Goal: Find specific page/section: Find specific page/section

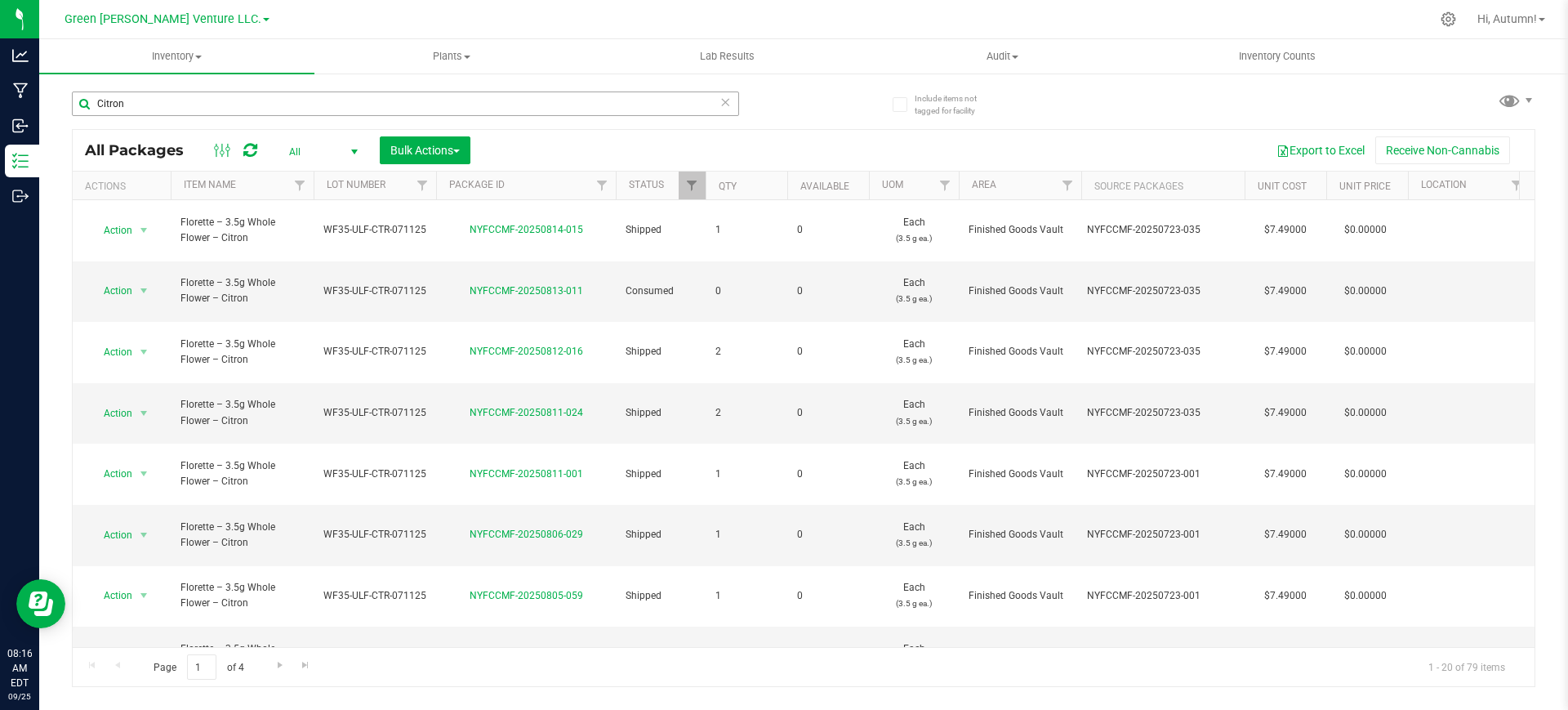
drag, startPoint x: 258, startPoint y: 88, endPoint x: 256, endPoint y: 102, distance: 14.1
click at [257, 95] on div "Citron" at bounding box center [437, 103] width 732 height 52
click at [256, 104] on input "Citron" at bounding box center [405, 103] width 667 height 25
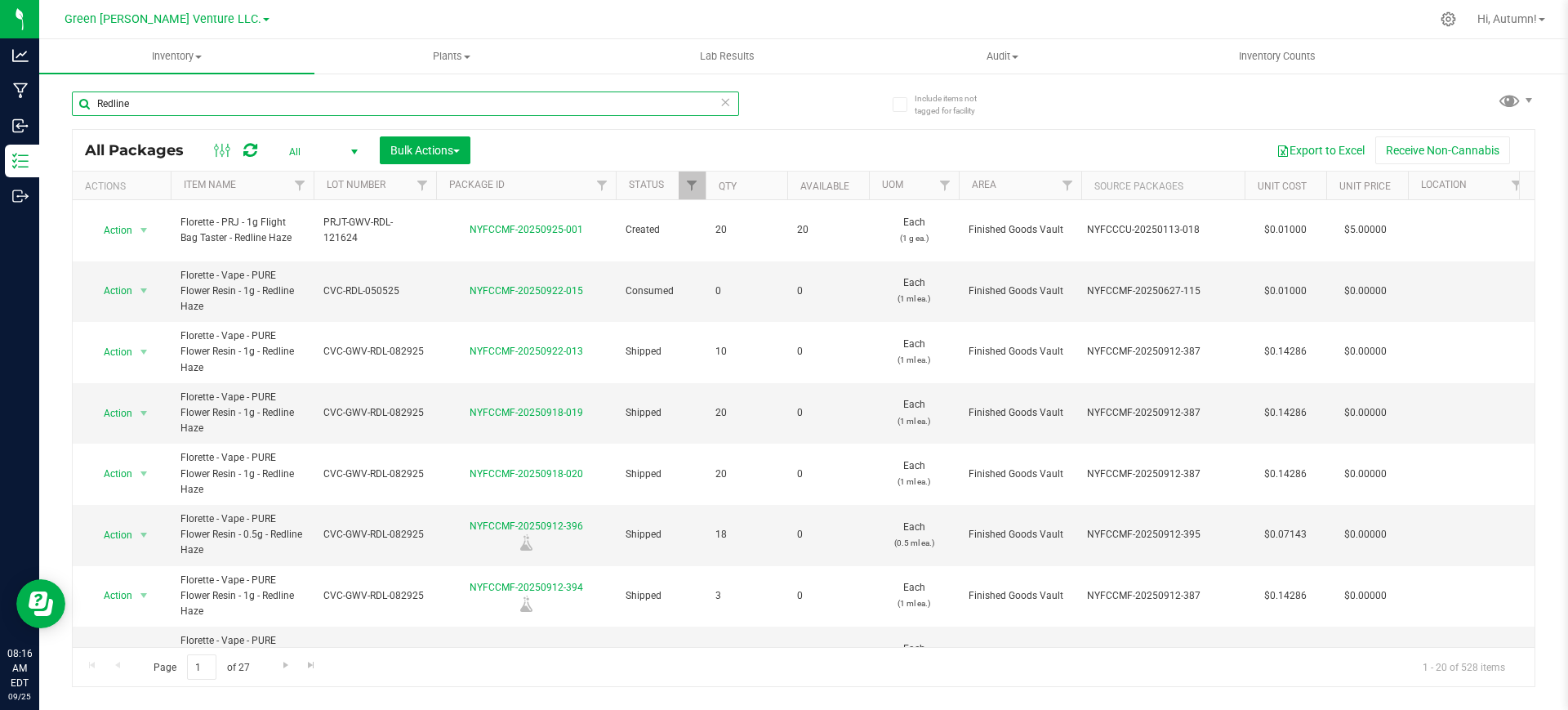
scroll to position [389, 0]
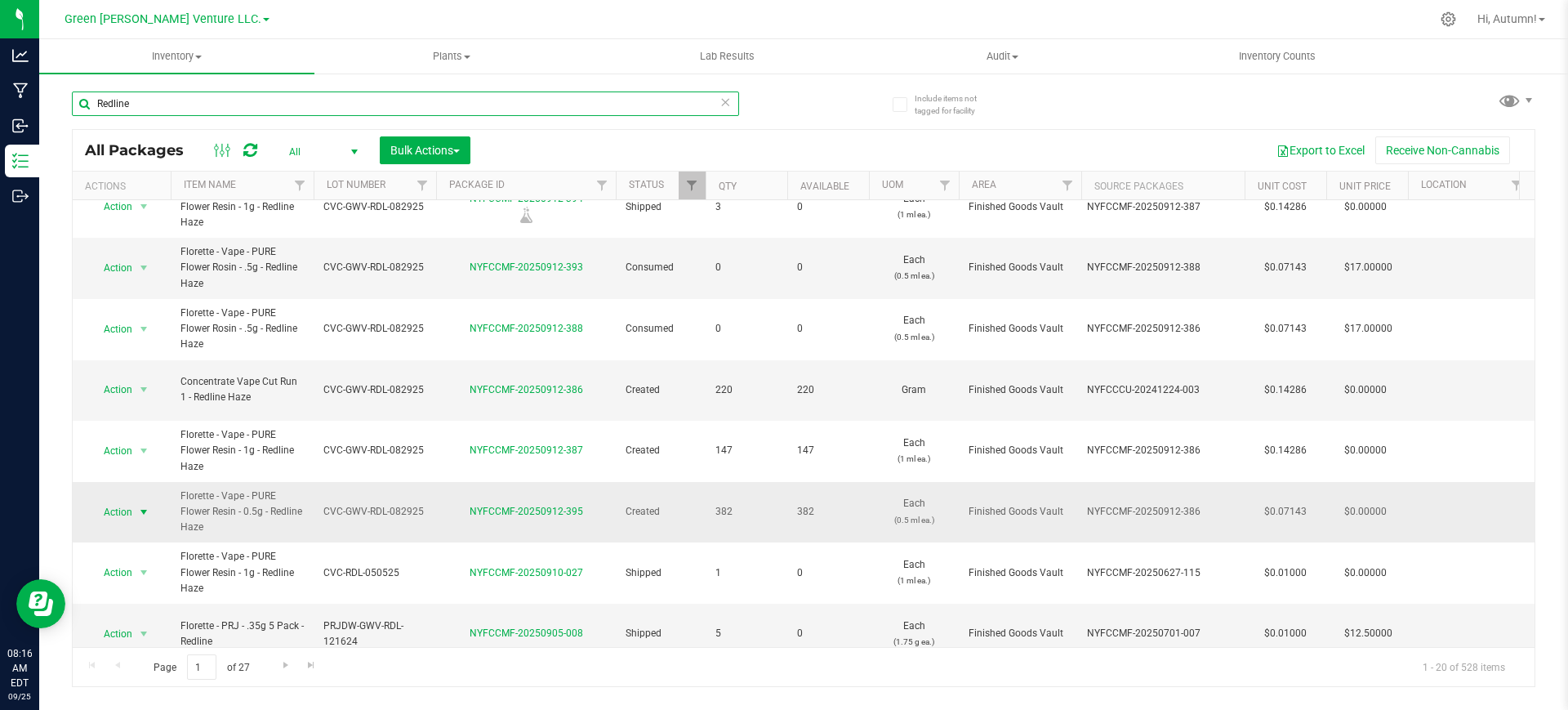
type input "Redline"
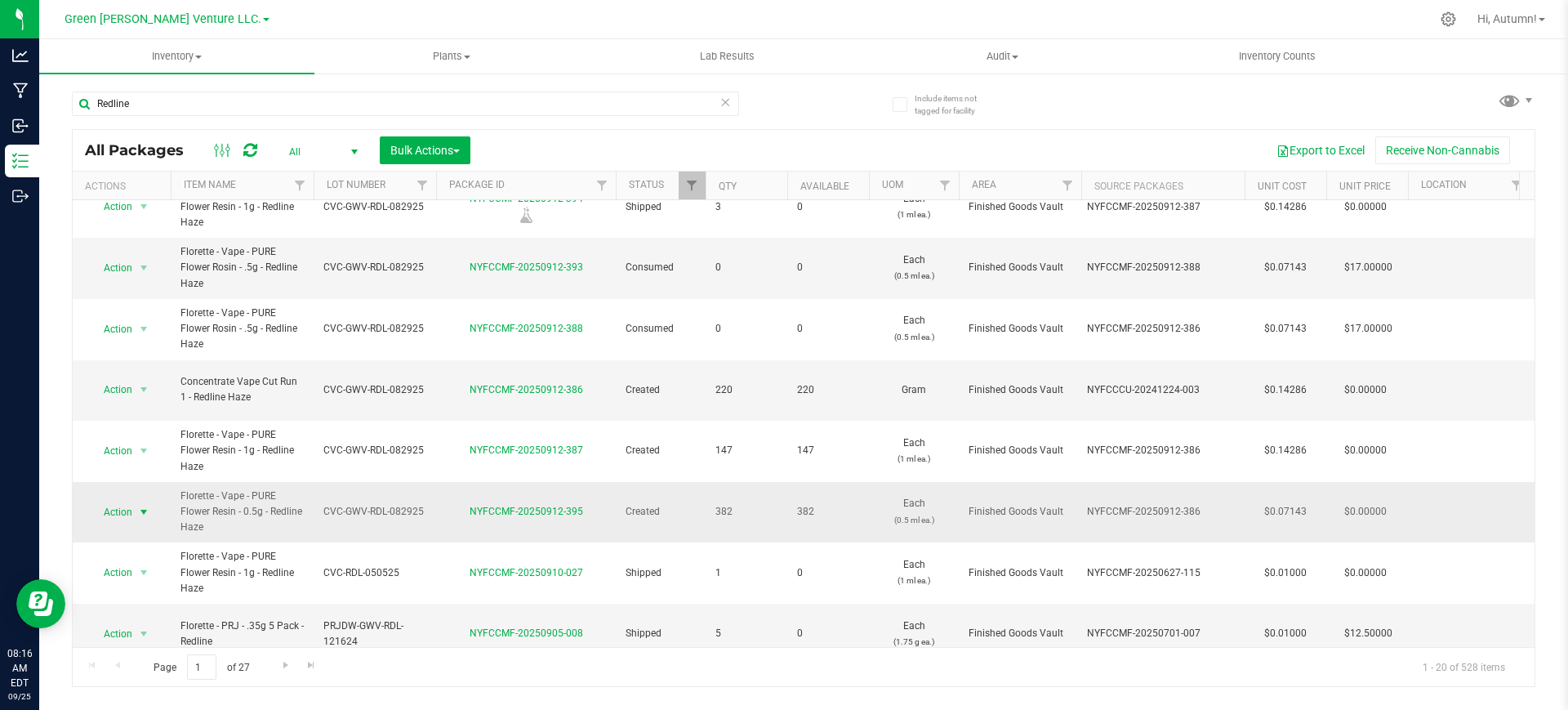
click at [132, 501] on span "Action" at bounding box center [111, 512] width 44 height 23
click at [161, 360] on li "Print package label" at bounding box center [142, 357] width 105 height 25
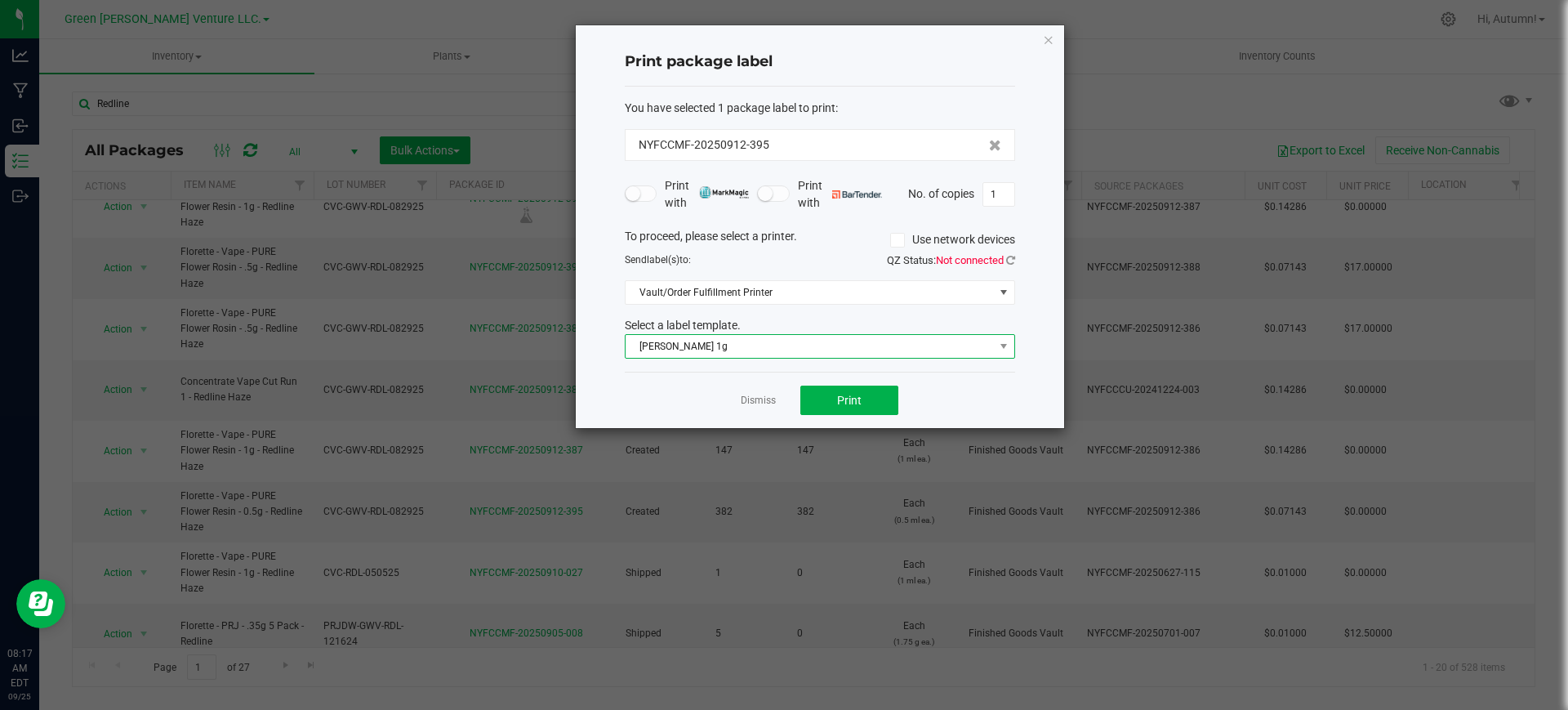
click at [743, 354] on span "[PERSON_NAME] 1g" at bounding box center [809, 346] width 369 height 23
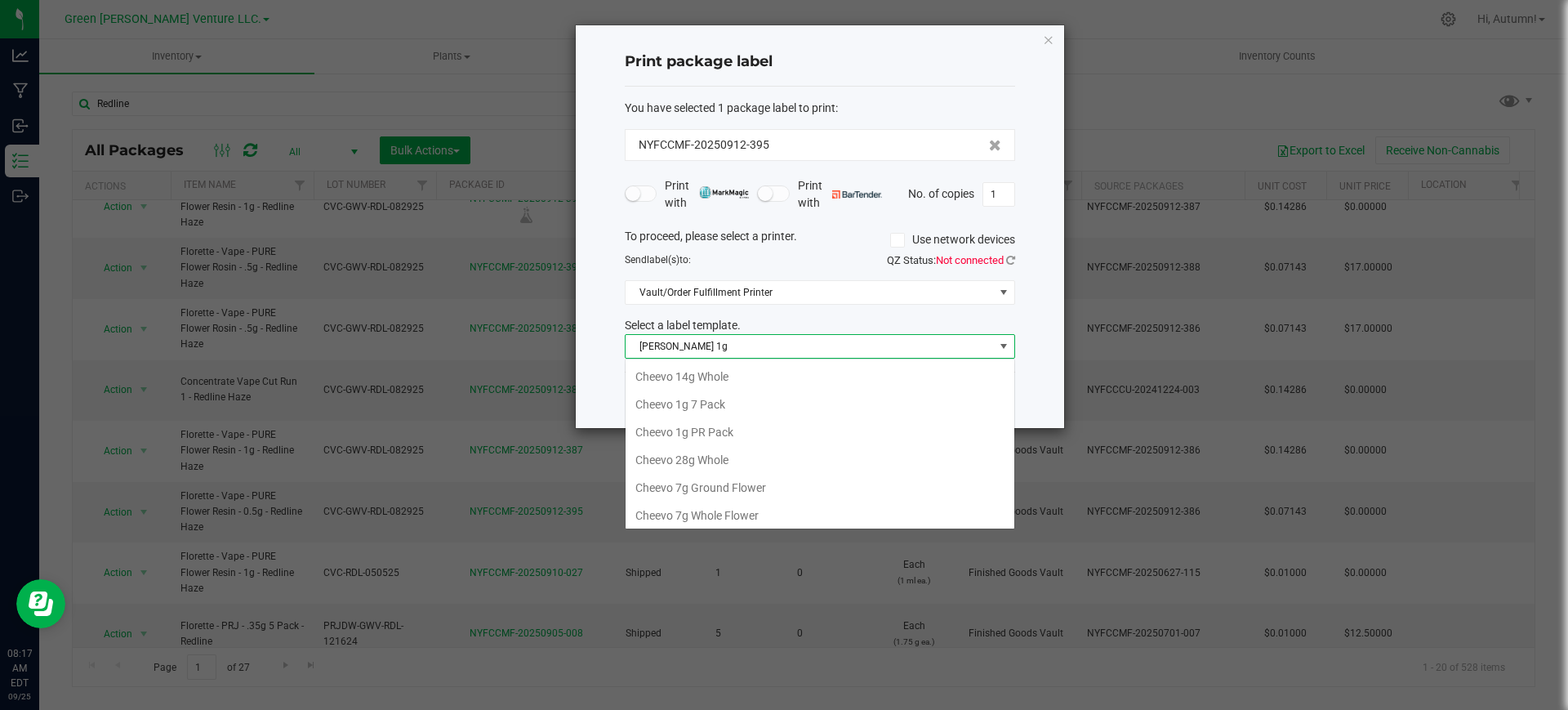
scroll to position [253, 0]
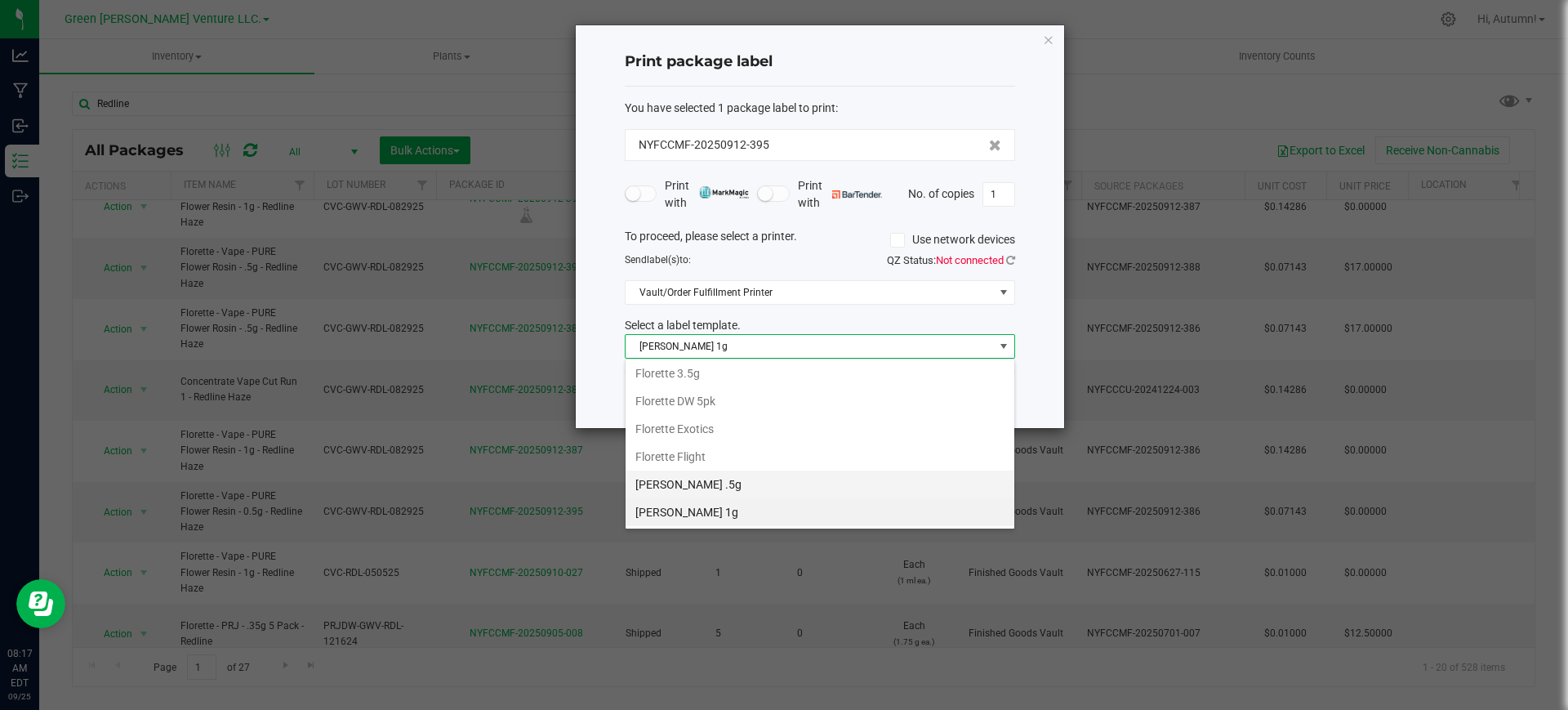
click at [726, 486] on li "[PERSON_NAME] .5g" at bounding box center [819, 485] width 389 height 28
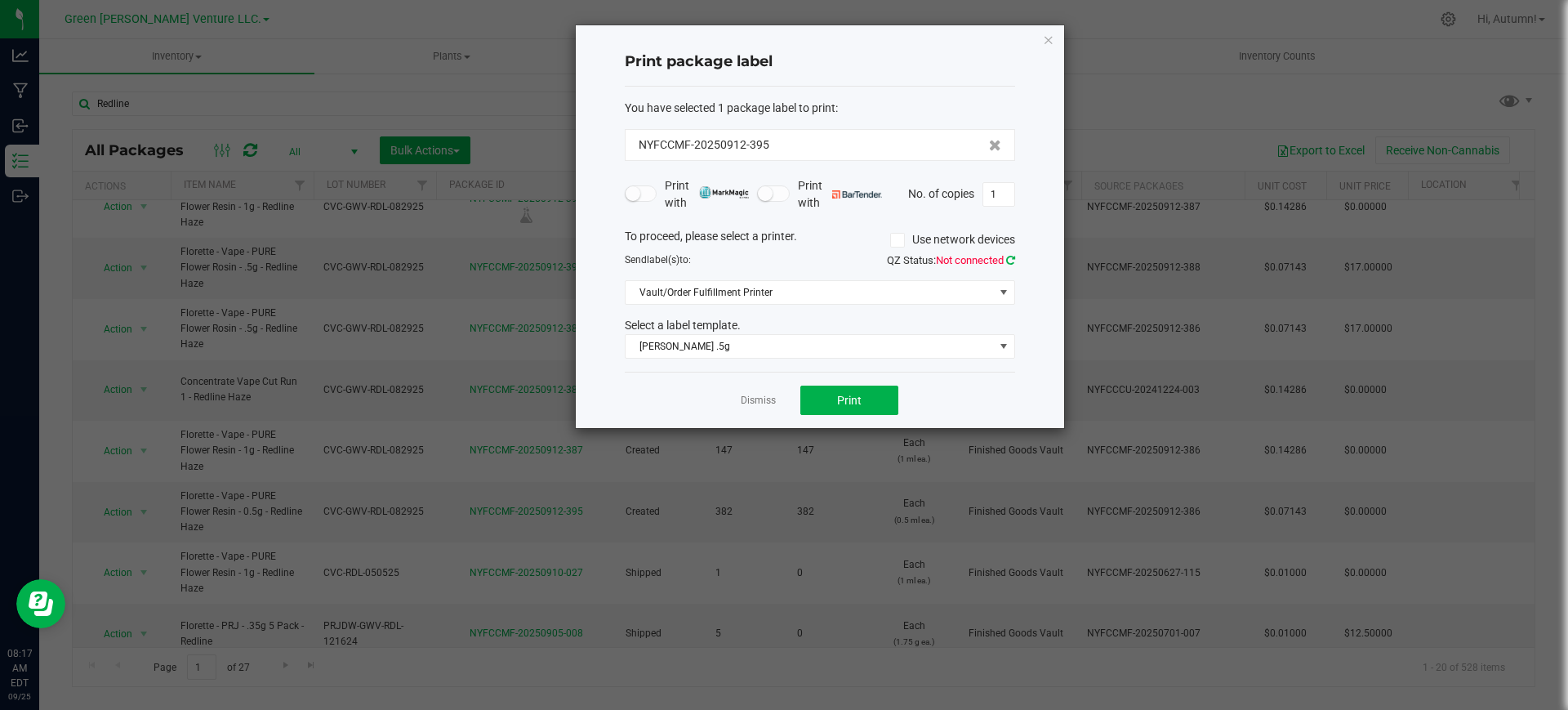
click at [1014, 258] on icon at bounding box center [1010, 260] width 9 height 11
click at [1004, 191] on input "1" at bounding box center [999, 194] width 31 height 23
drag, startPoint x: 1009, startPoint y: 187, endPoint x: 966, endPoint y: 194, distance: 43.6
click at [966, 194] on div "No. of copies 378" at bounding box center [961, 194] width 107 height 25
type input "400"
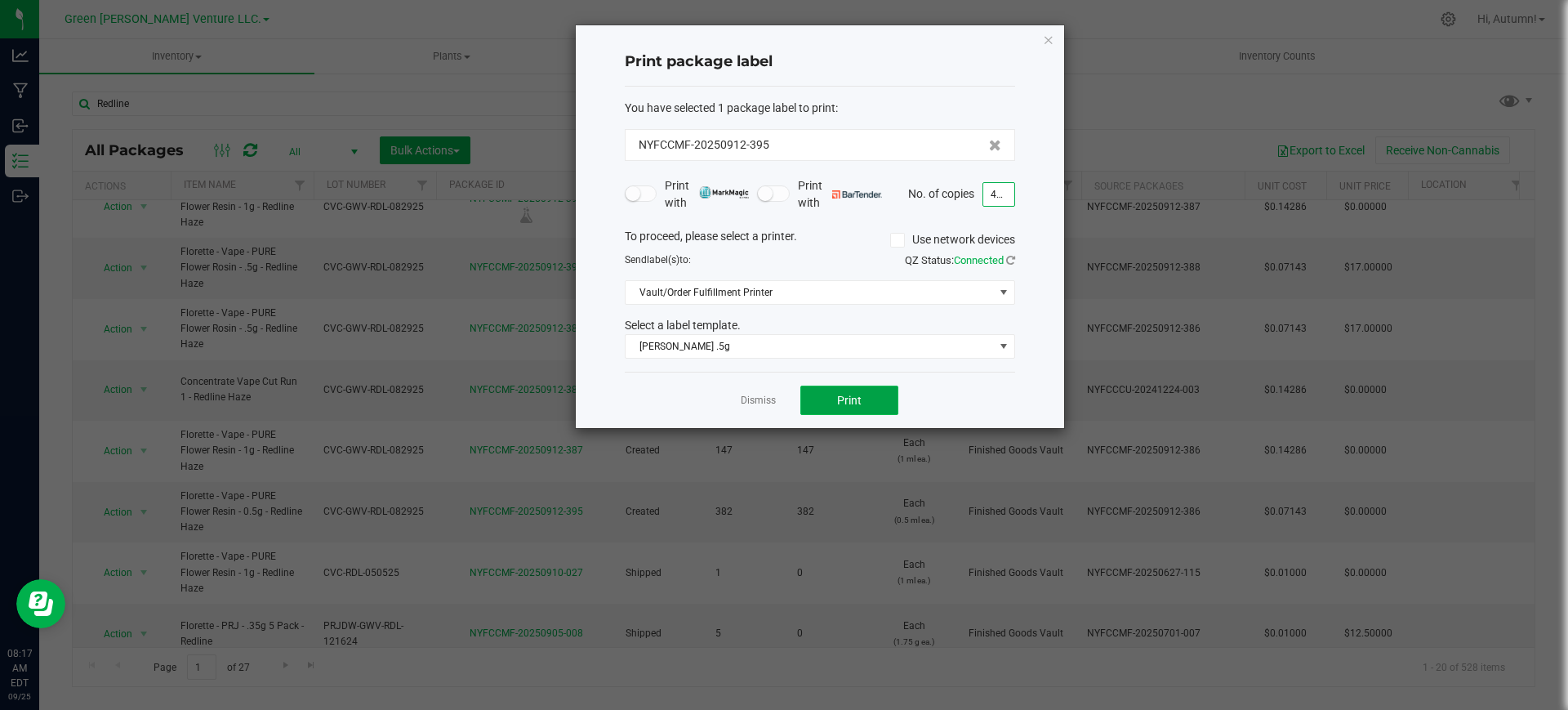
click at [867, 401] on button "Print" at bounding box center [849, 400] width 98 height 29
click at [1050, 46] on div "Print package label You have selected 1 package label to print : NYFCCMF-202509…" at bounding box center [819, 227] width 488 height 403
click at [1050, 45] on icon "button" at bounding box center [1048, 39] width 11 height 19
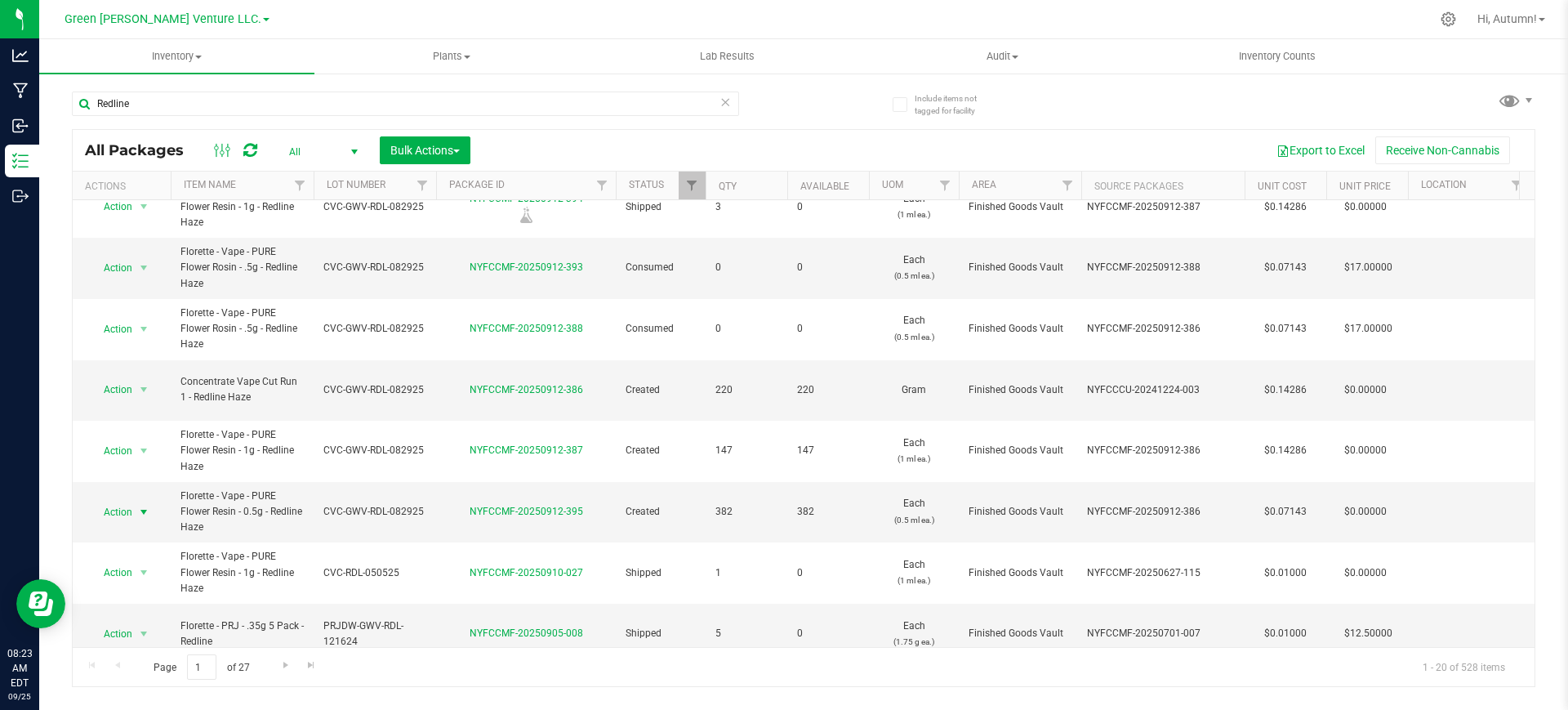
click at [353, 84] on div "Redline" at bounding box center [437, 103] width 732 height 52
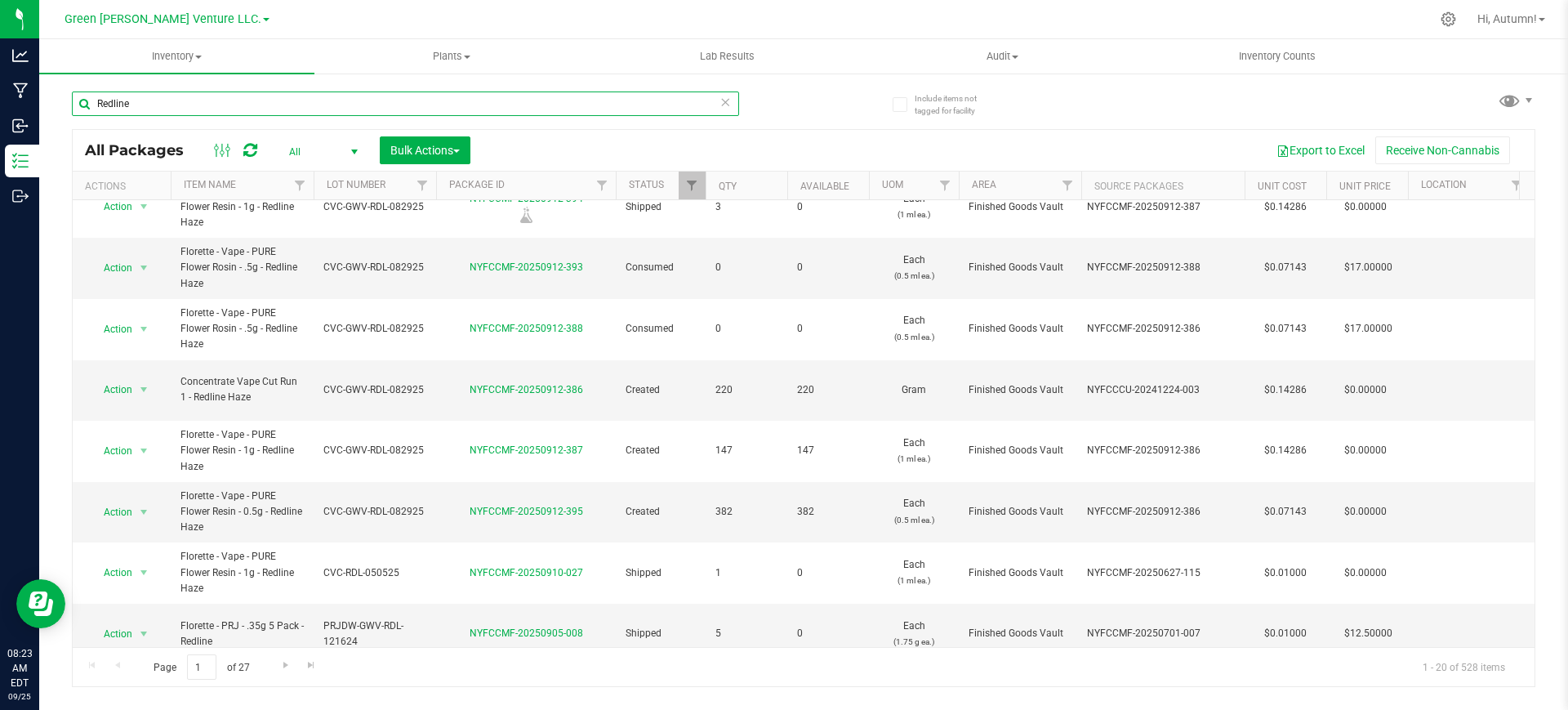
click at [353, 98] on input "Redline" at bounding box center [405, 103] width 667 height 25
type input "habibi"
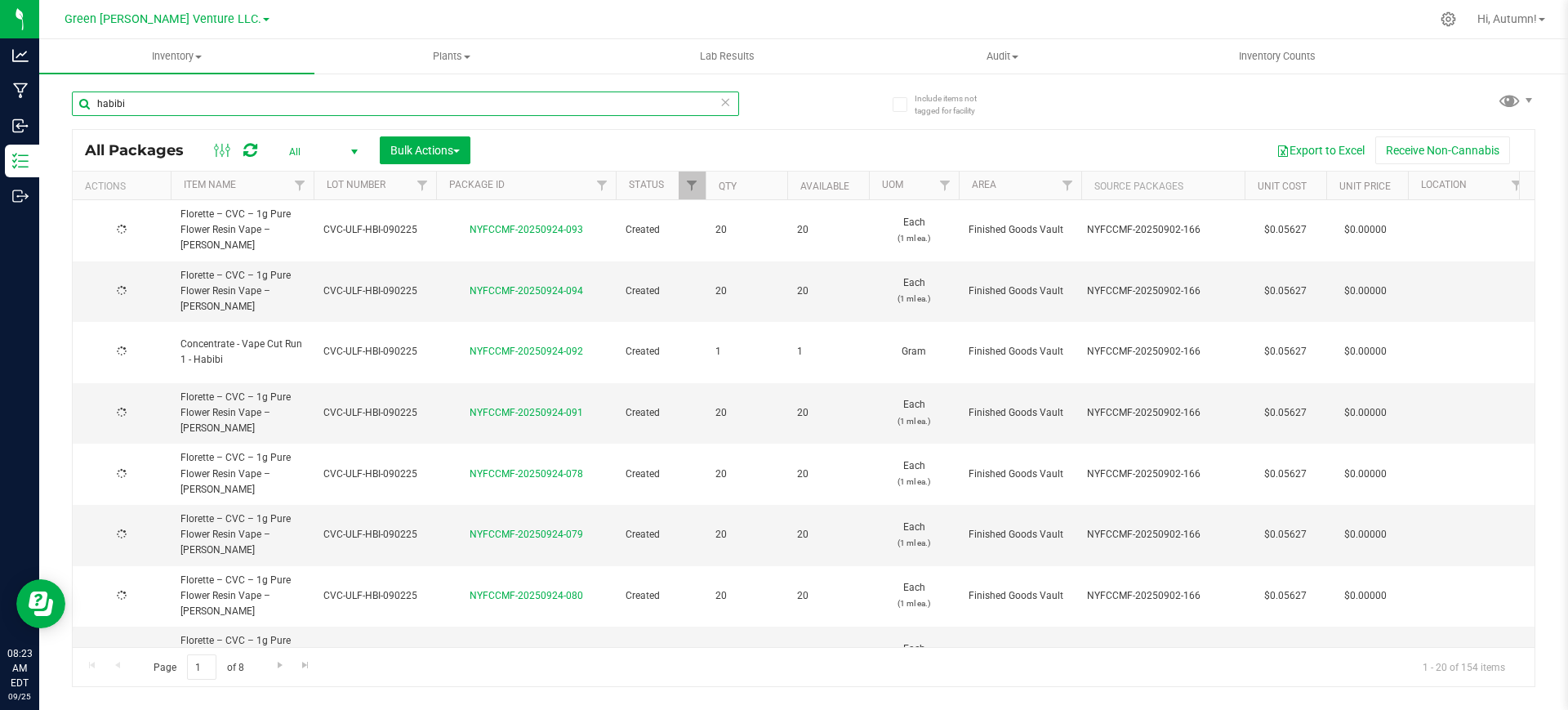
type input "[DATE]"
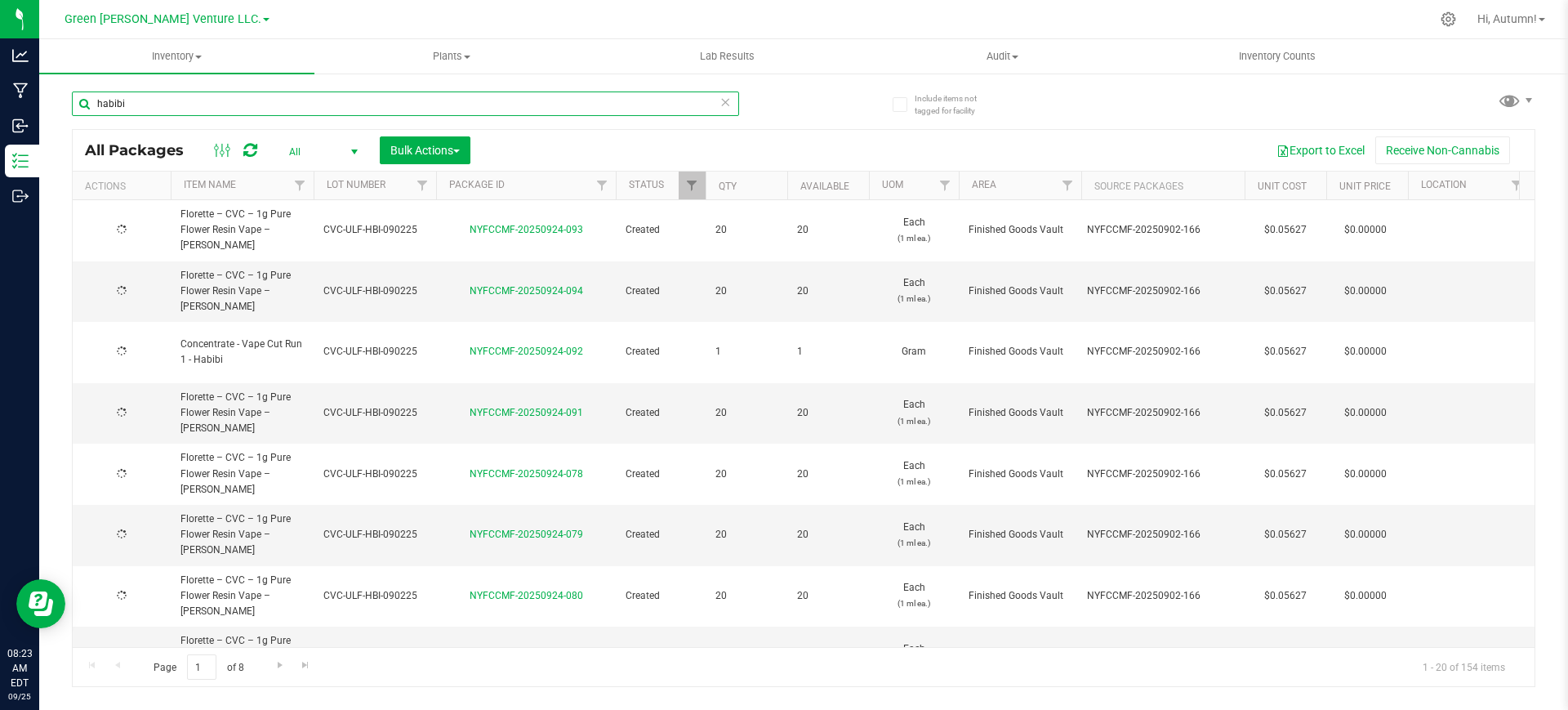
type input "[DATE]"
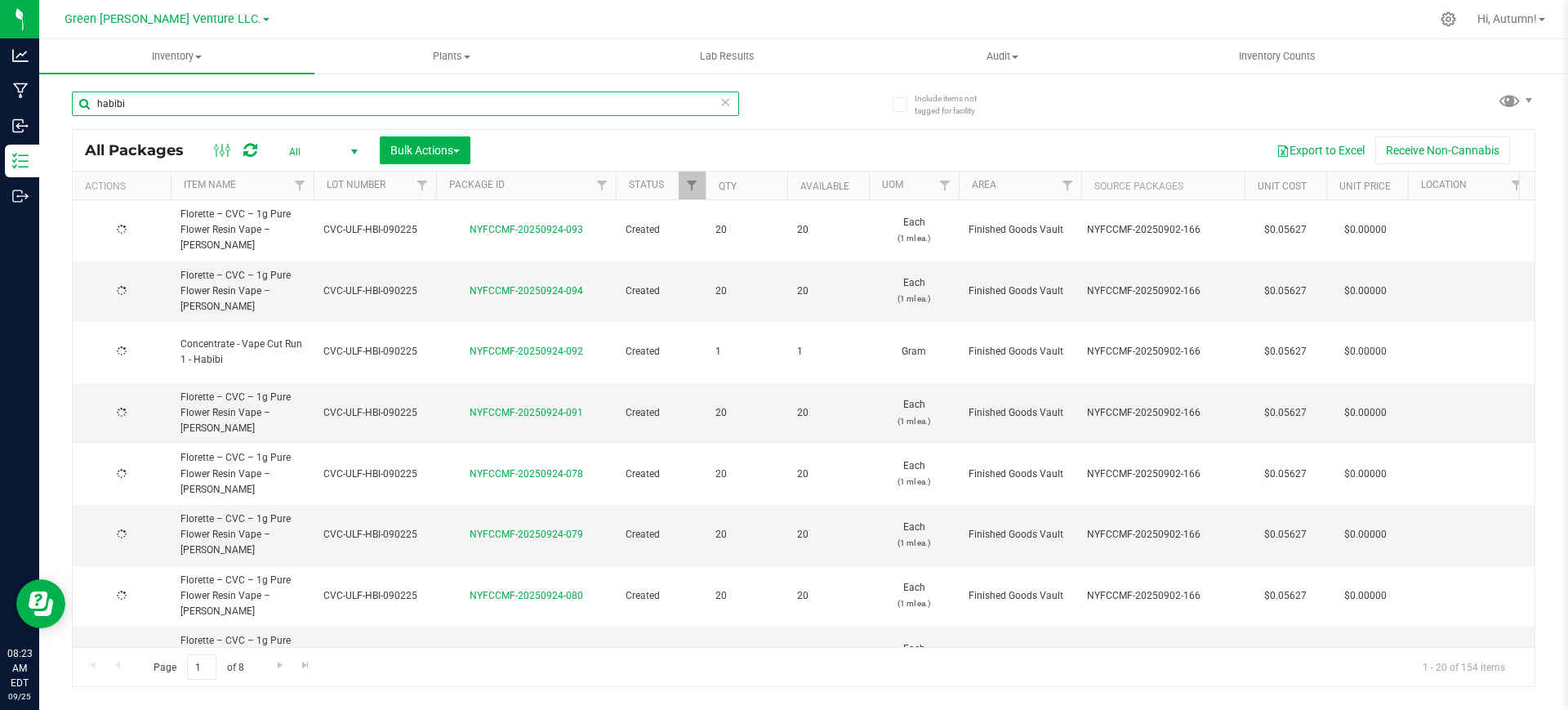
type input "[DATE]"
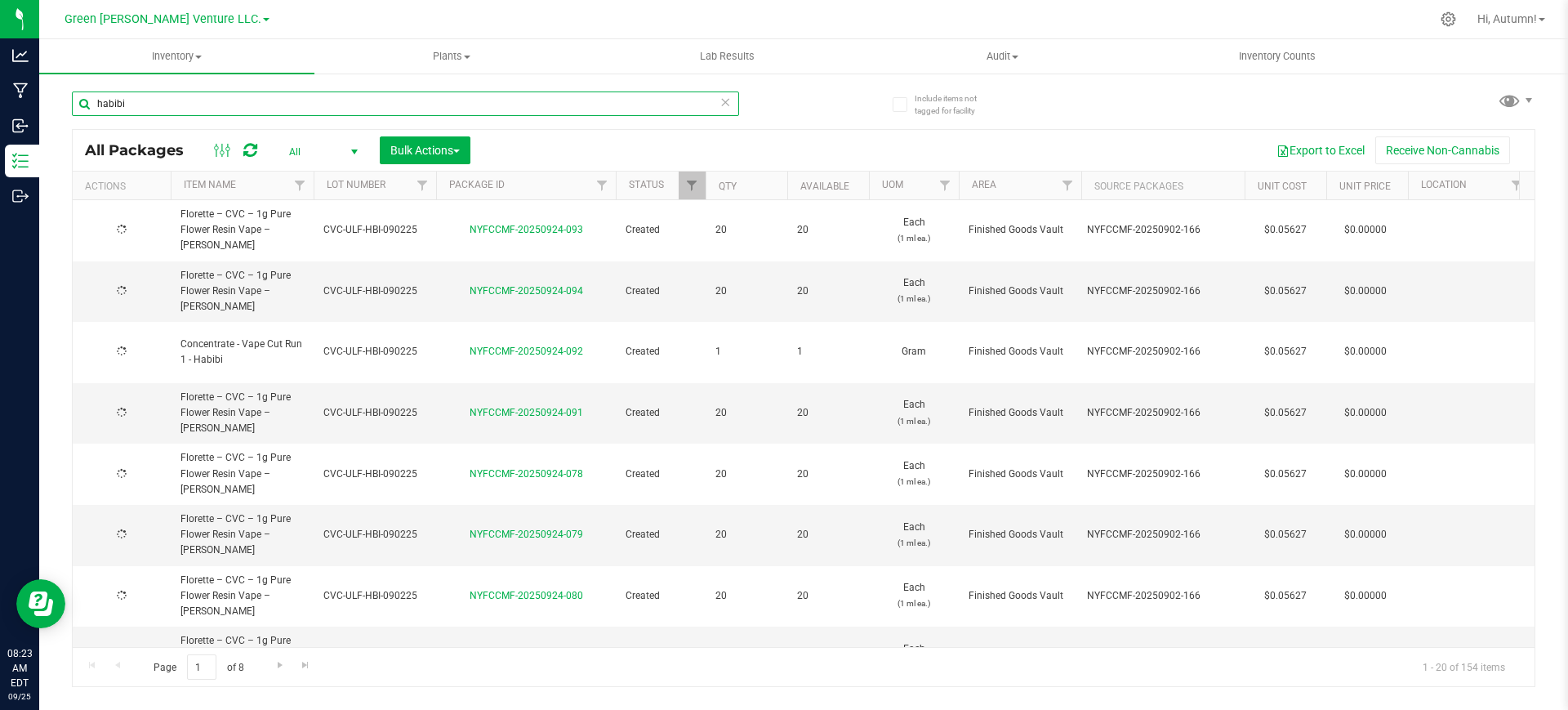
type input "[DATE]"
click at [352, 106] on input "habibi" at bounding box center [405, 103] width 667 height 25
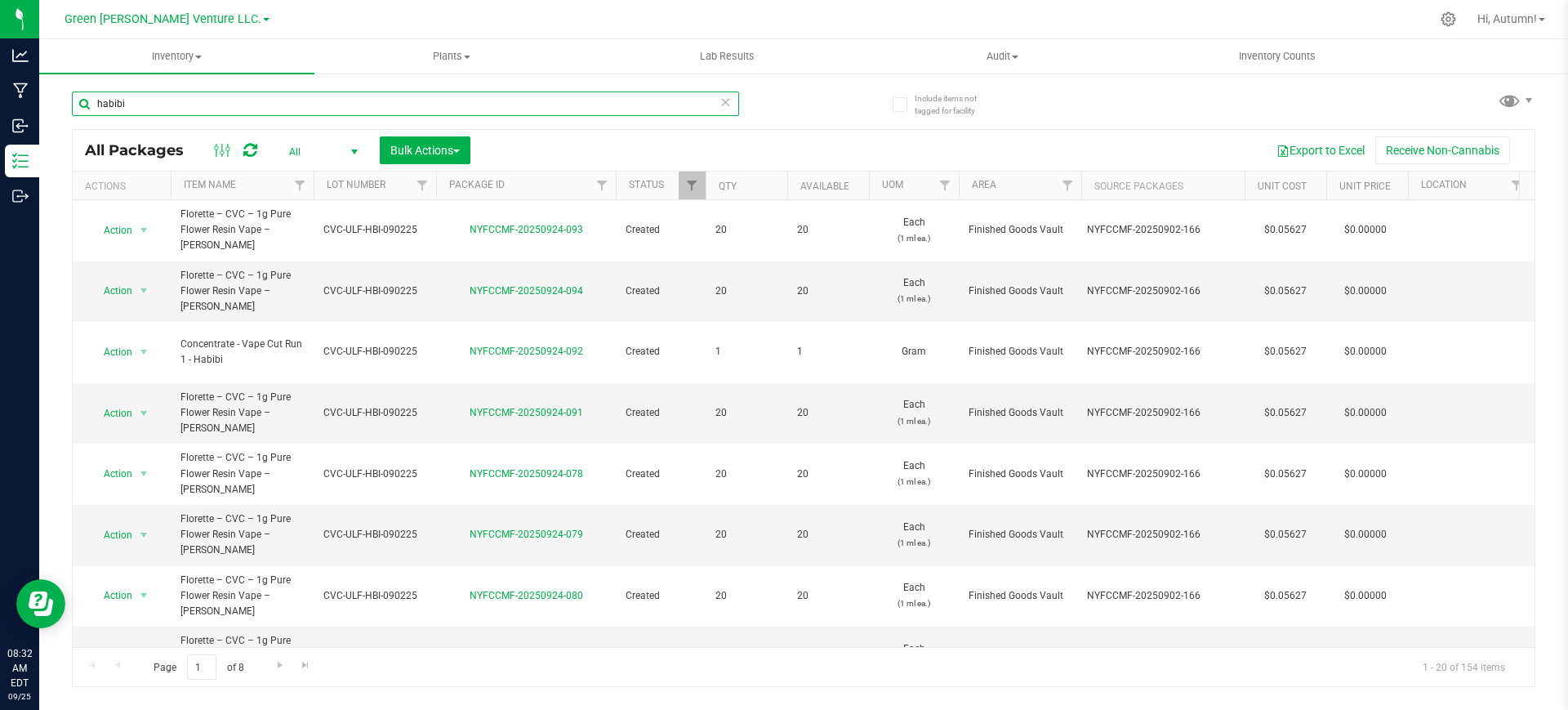
click at [352, 106] on input "habibi" at bounding box center [405, 103] width 667 height 25
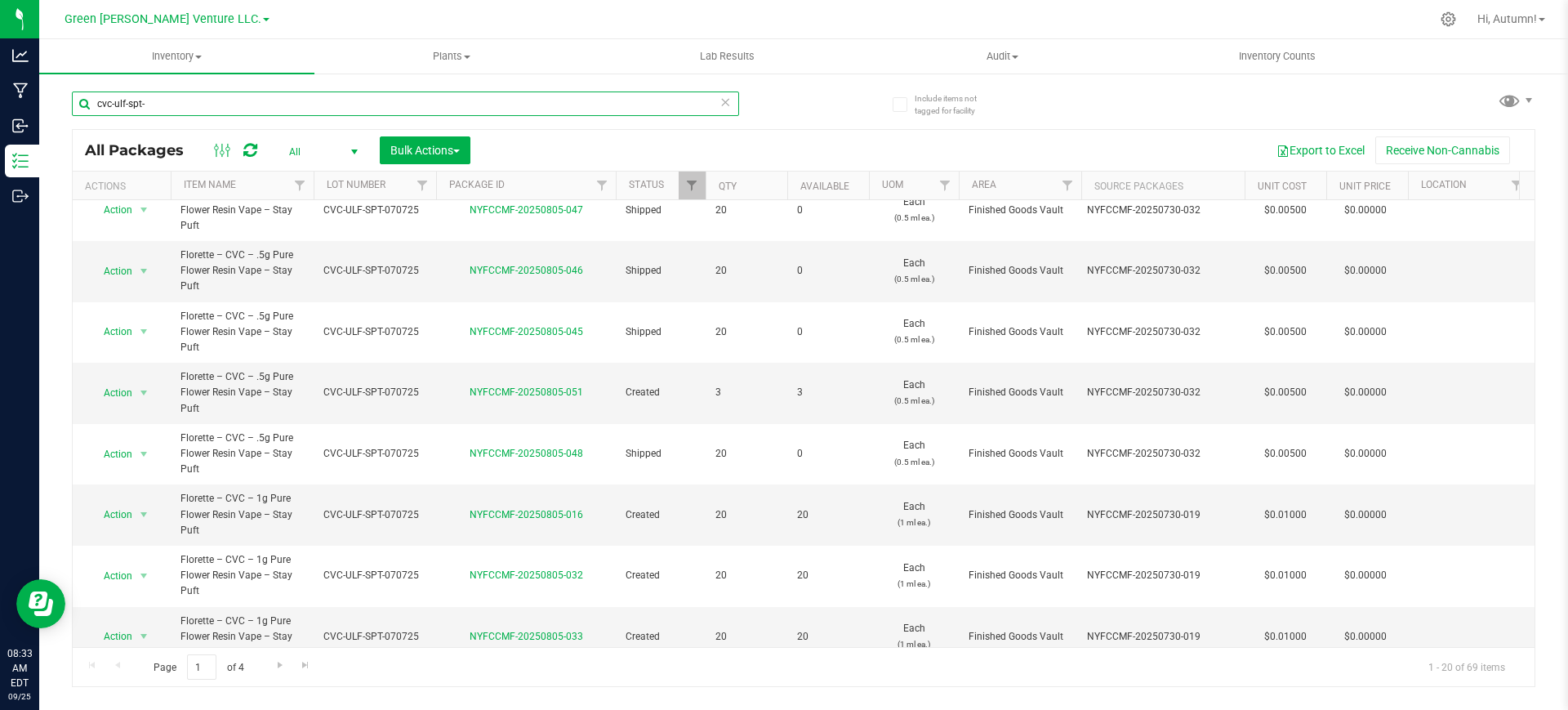
scroll to position [786, 0]
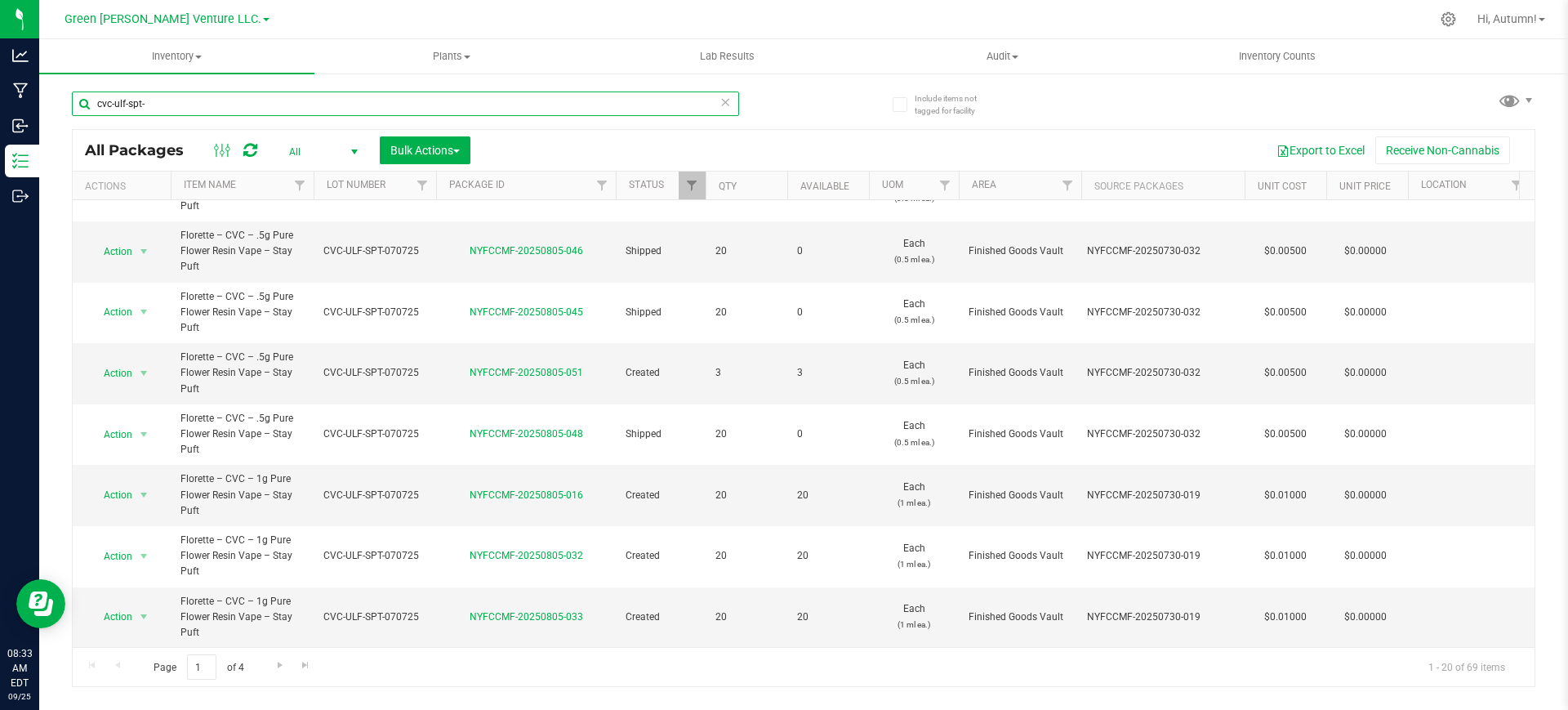
type input "cvc-ulf-spt-"
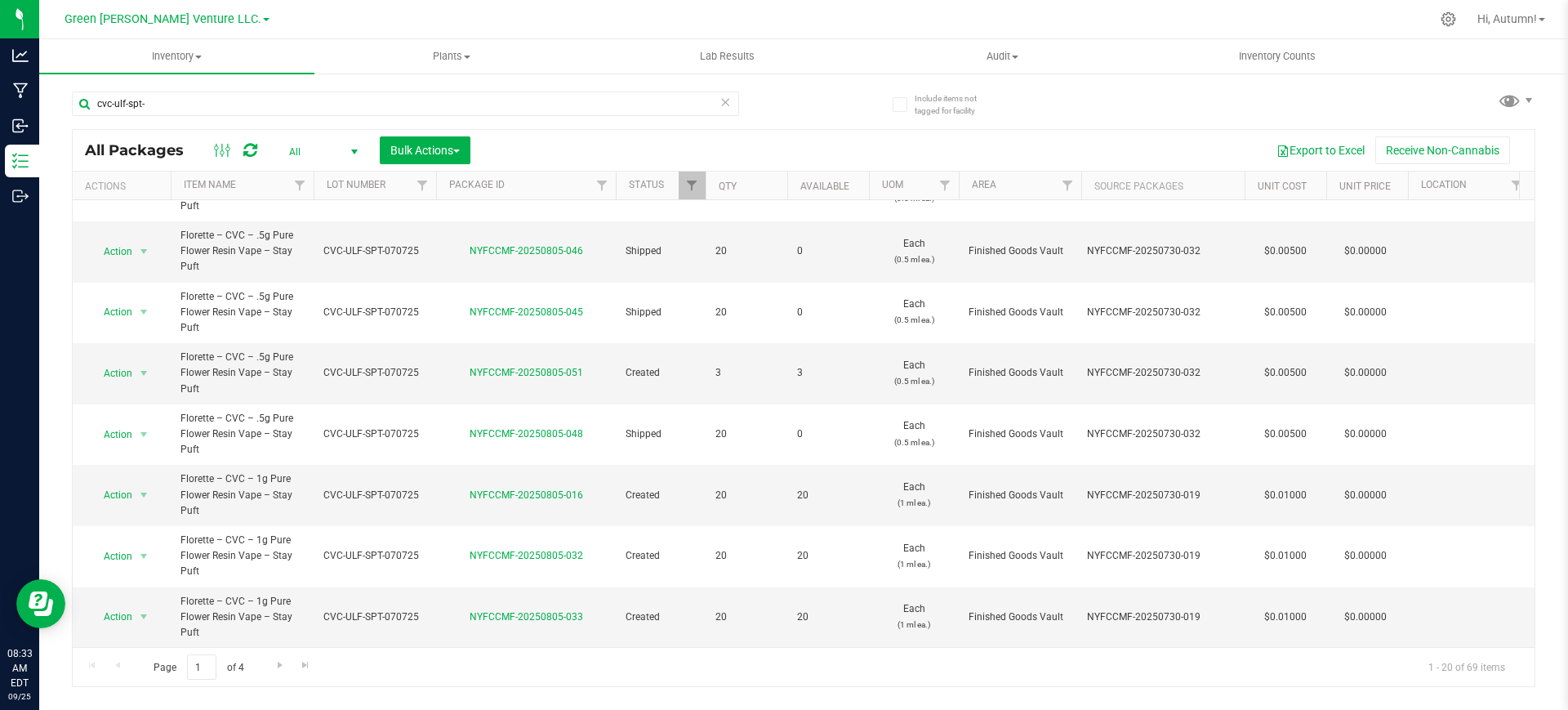
click at [460, 405] on td "NYFCCMF-20250805-048" at bounding box center [525, 435] width 179 height 62
click at [283, 661] on span "Go to the next page" at bounding box center [280, 665] width 13 height 13
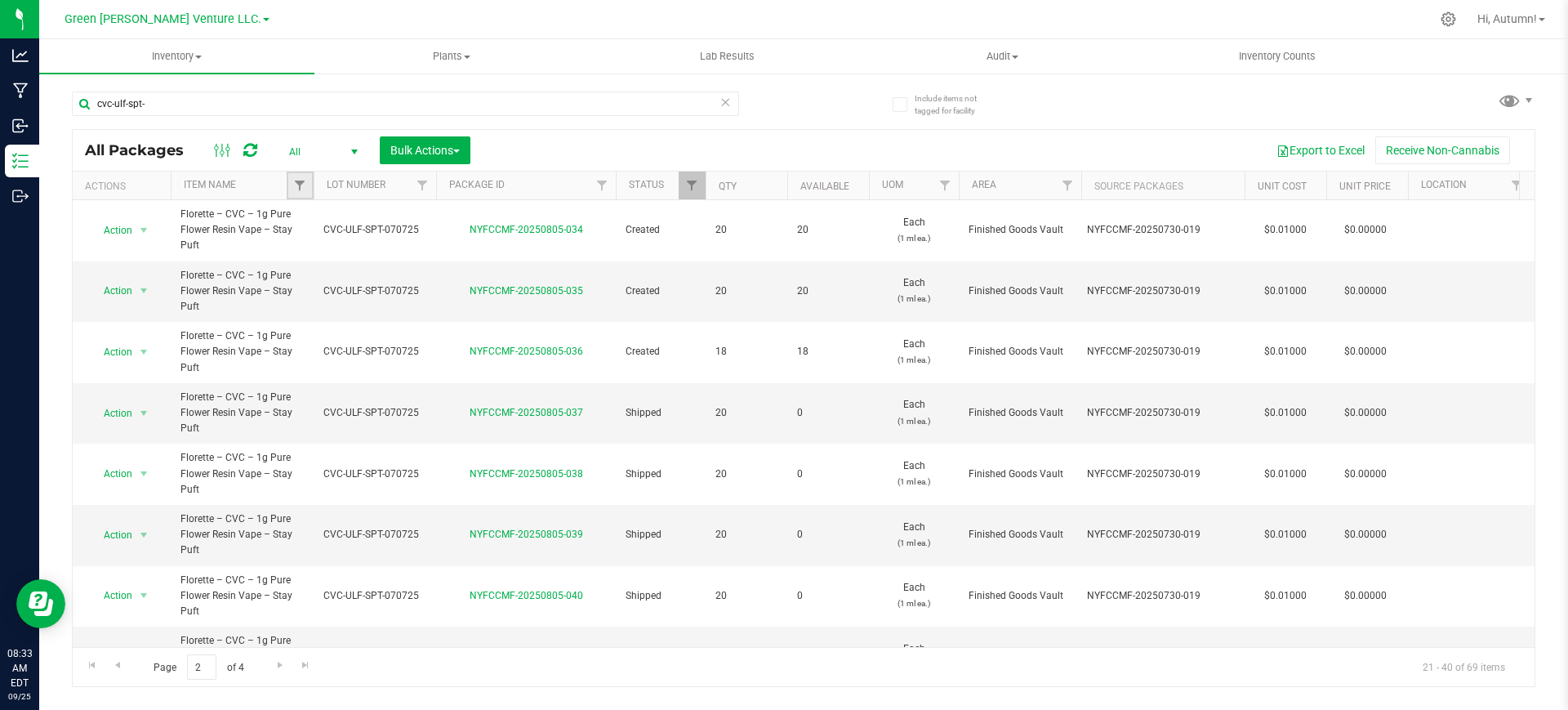
drag, startPoint x: 301, startPoint y: 180, endPoint x: 307, endPoint y: 192, distance: 13.4
click at [301, 179] on span "Filter" at bounding box center [300, 186] width 13 height 13
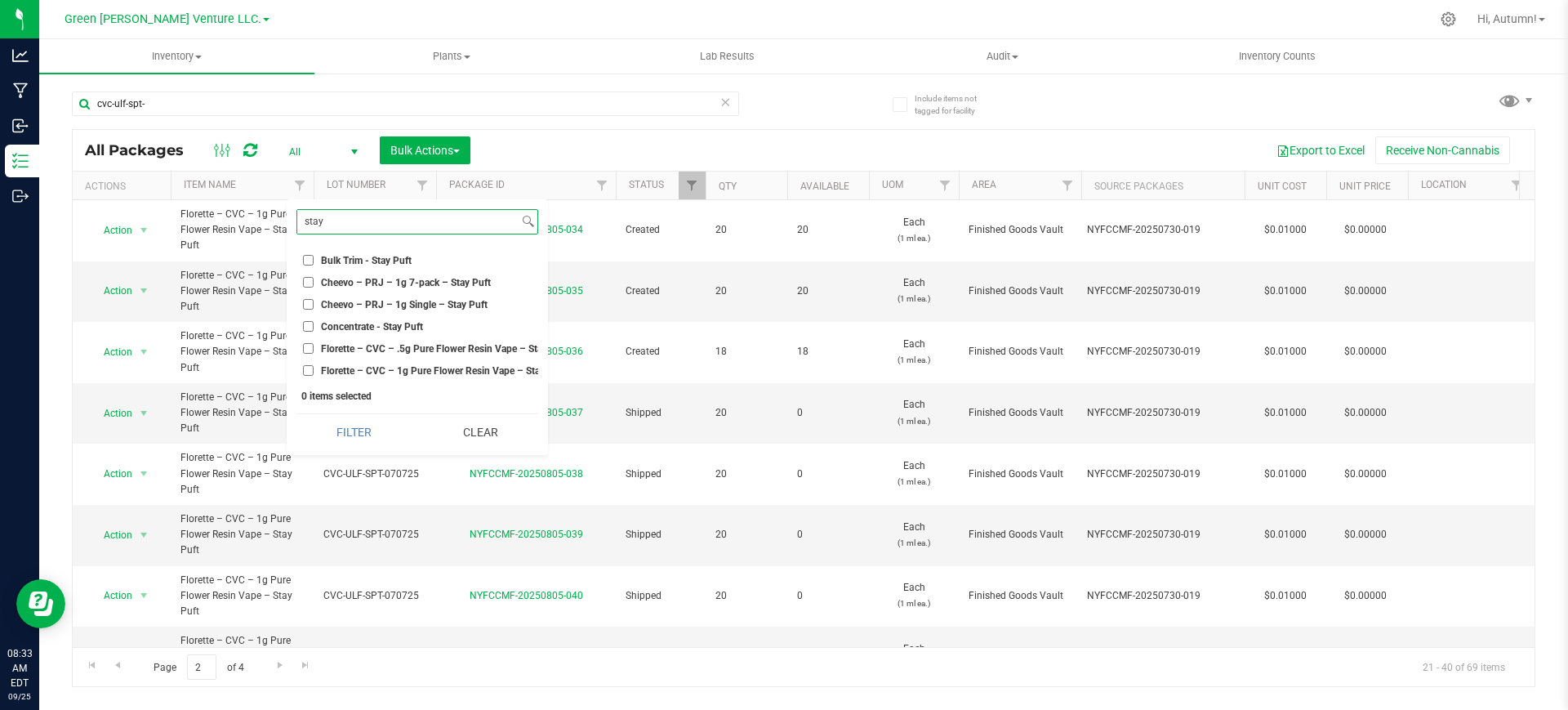
type input "stay"
click at [308, 346] on input "Florette – CVC – .5g Pure Flower Resin Vape – Stay Puft" at bounding box center [309, 349] width 11 height 11
checkbox input "true"
click at [354, 441] on button "Filter" at bounding box center [353, 431] width 115 height 36
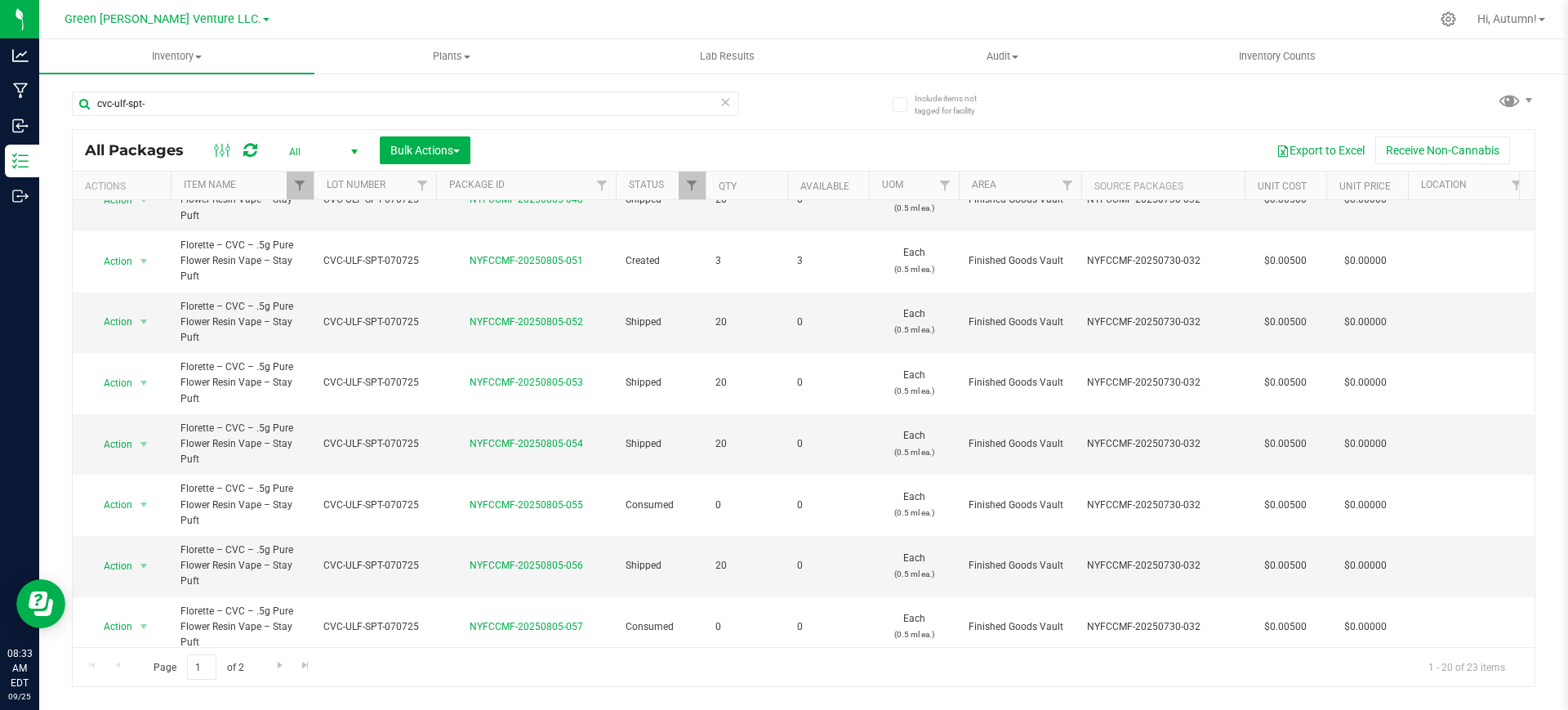
scroll to position [786, 0]
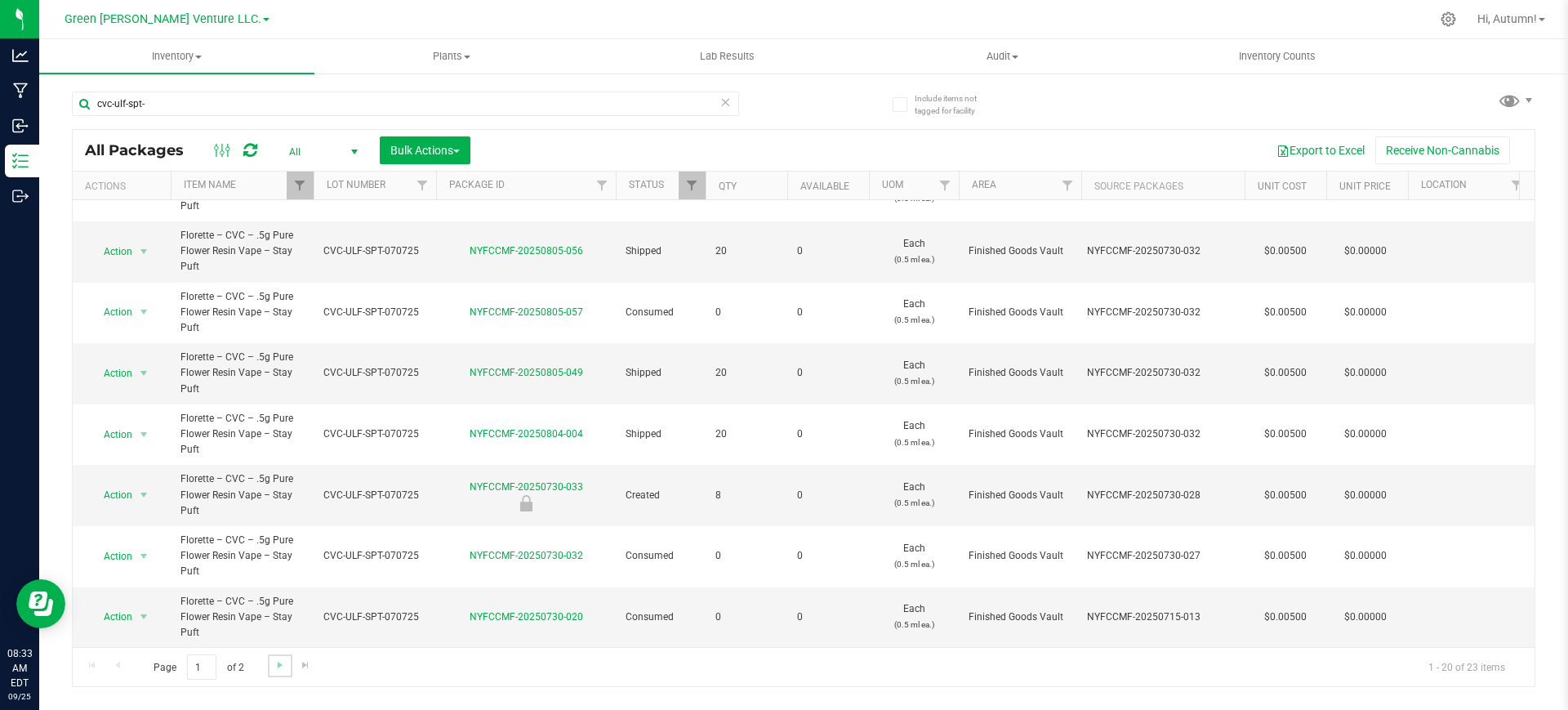
click at [267, 661] on link "Go to the next page" at bounding box center [279, 666] width 24 height 22
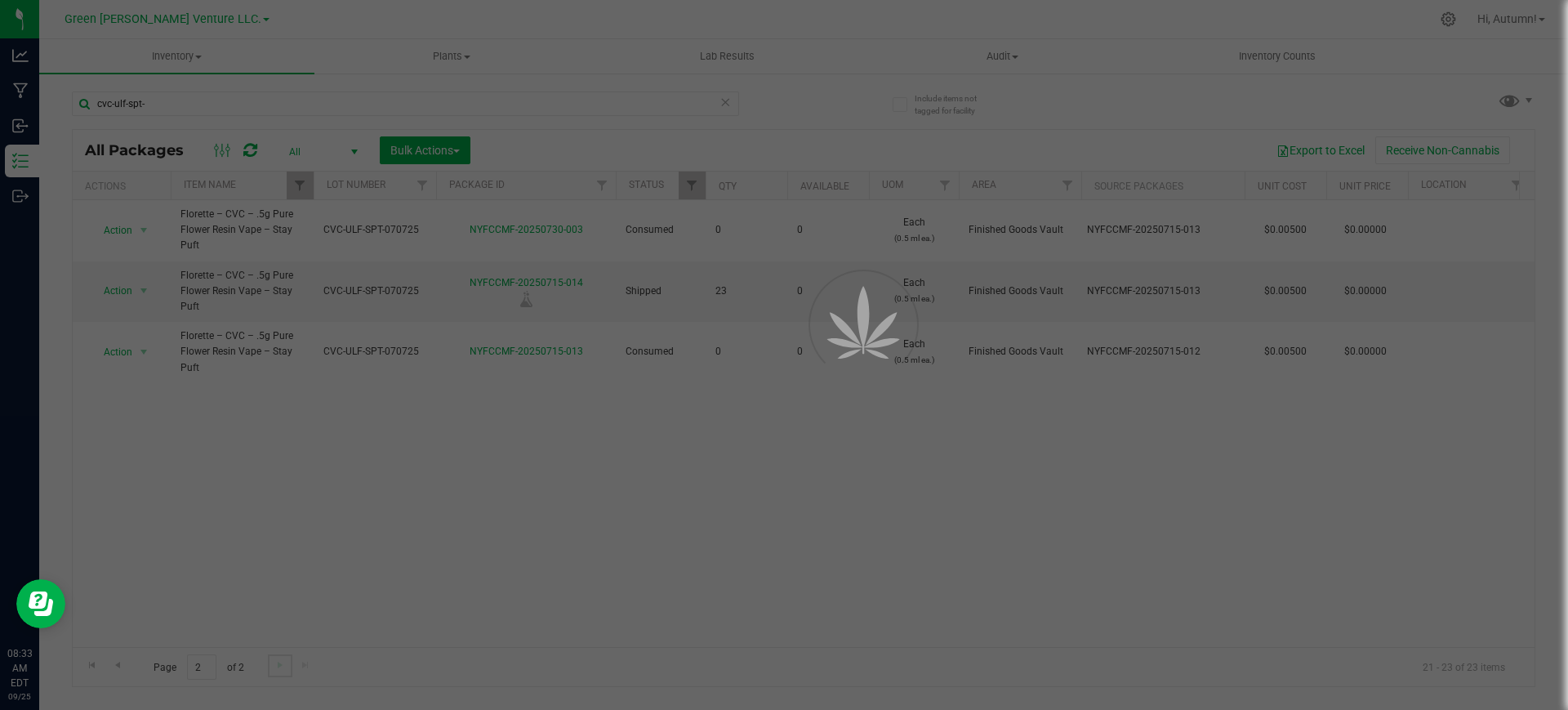
scroll to position [0, 0]
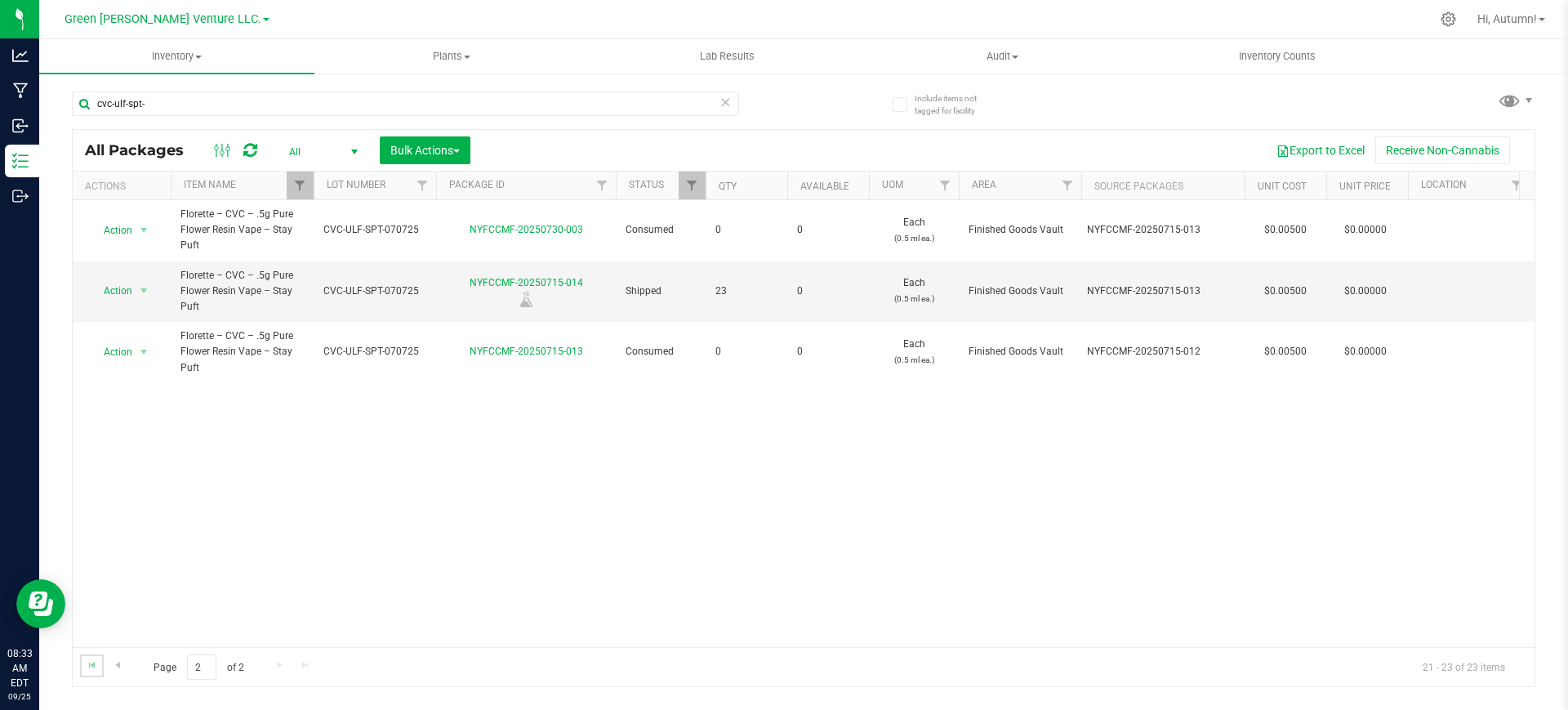
click at [84, 657] on link "Go to the first page" at bounding box center [92, 666] width 24 height 22
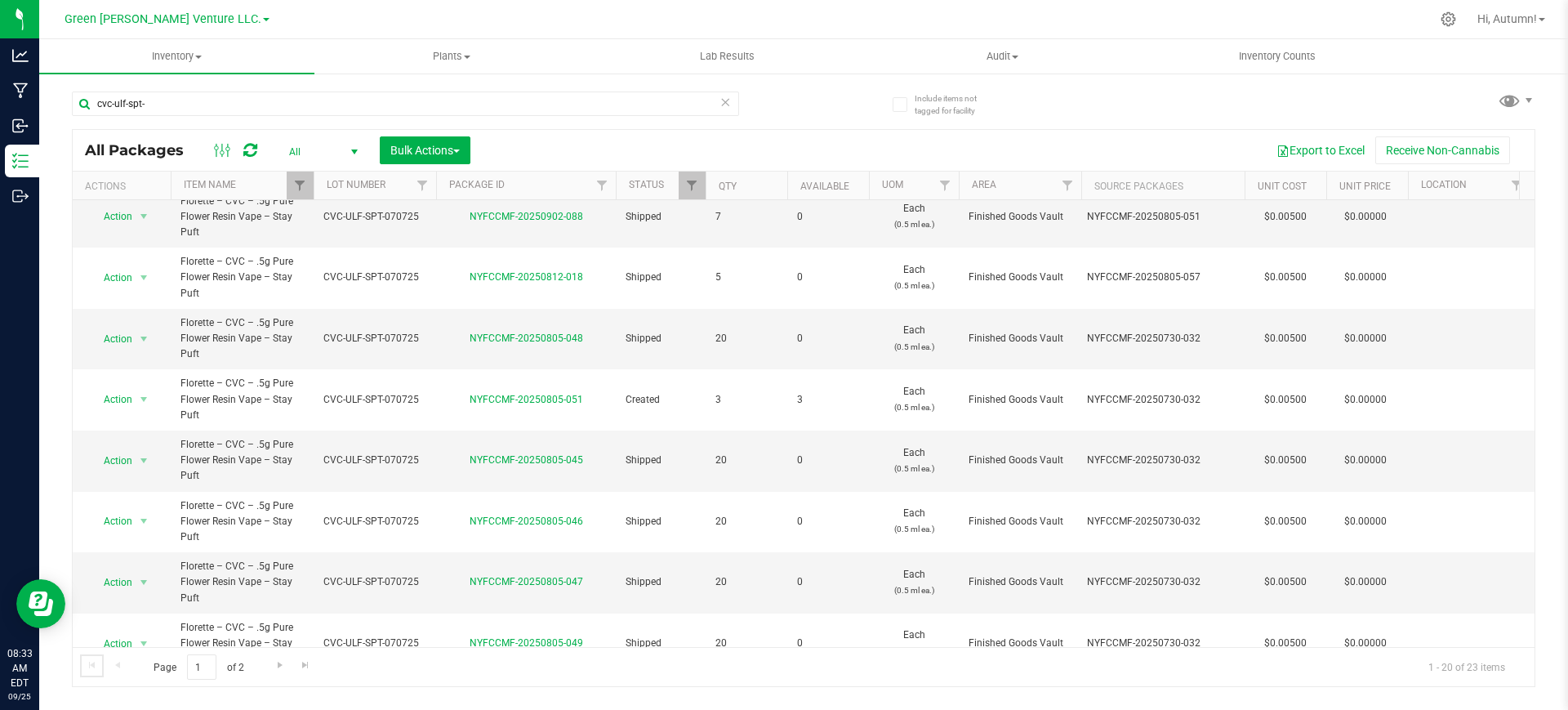
scroll to position [73, 0]
